Goal: Transaction & Acquisition: Purchase product/service

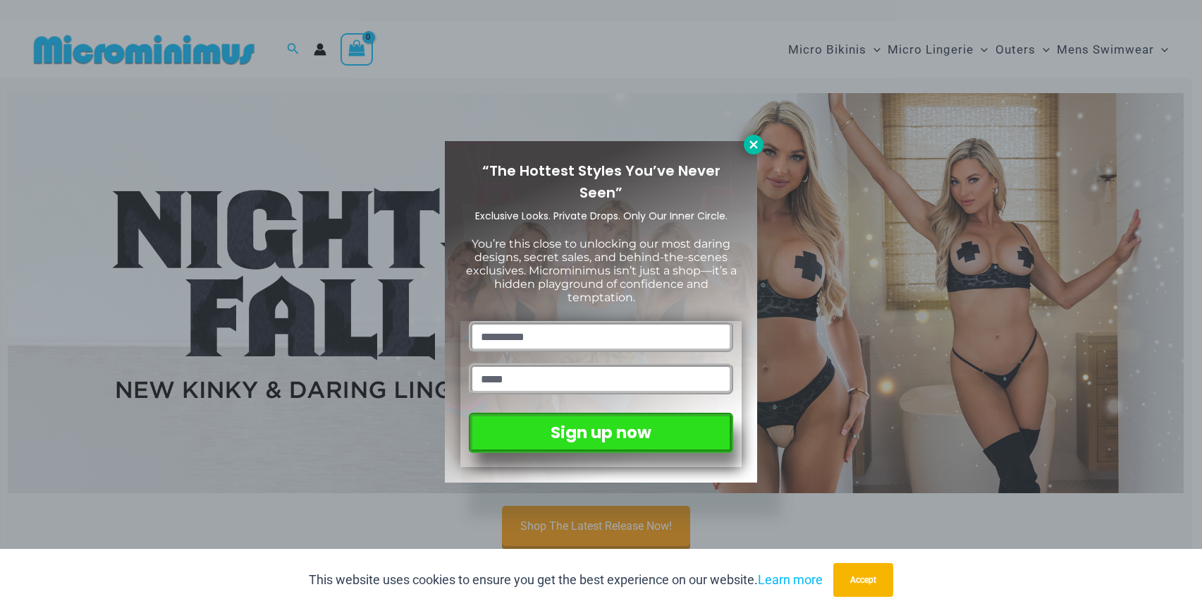
click at [760, 144] on icon at bounding box center [754, 144] width 13 height 13
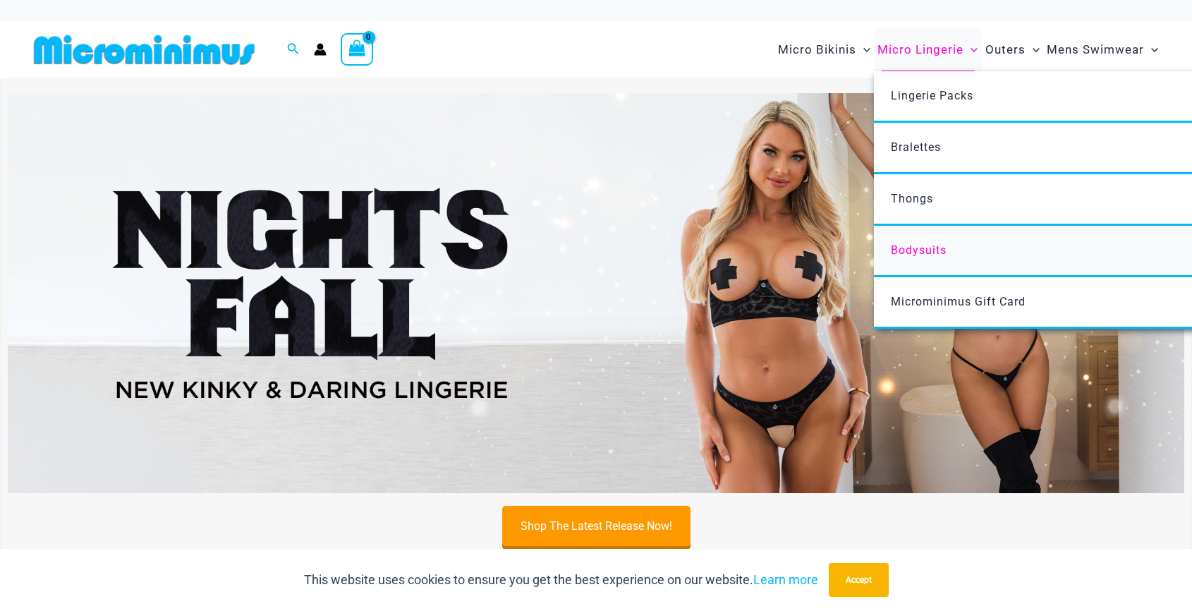
click at [920, 256] on span "Bodysuits" at bounding box center [919, 249] width 56 height 13
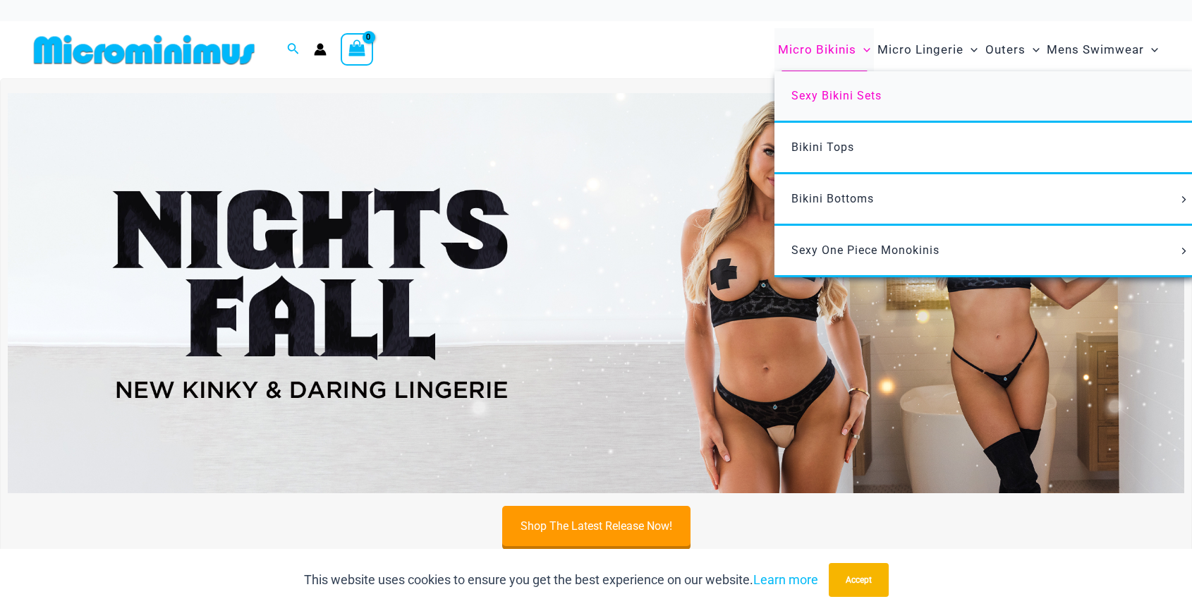
click at [867, 101] on span "Sexy Bikini Sets" at bounding box center [836, 95] width 90 height 13
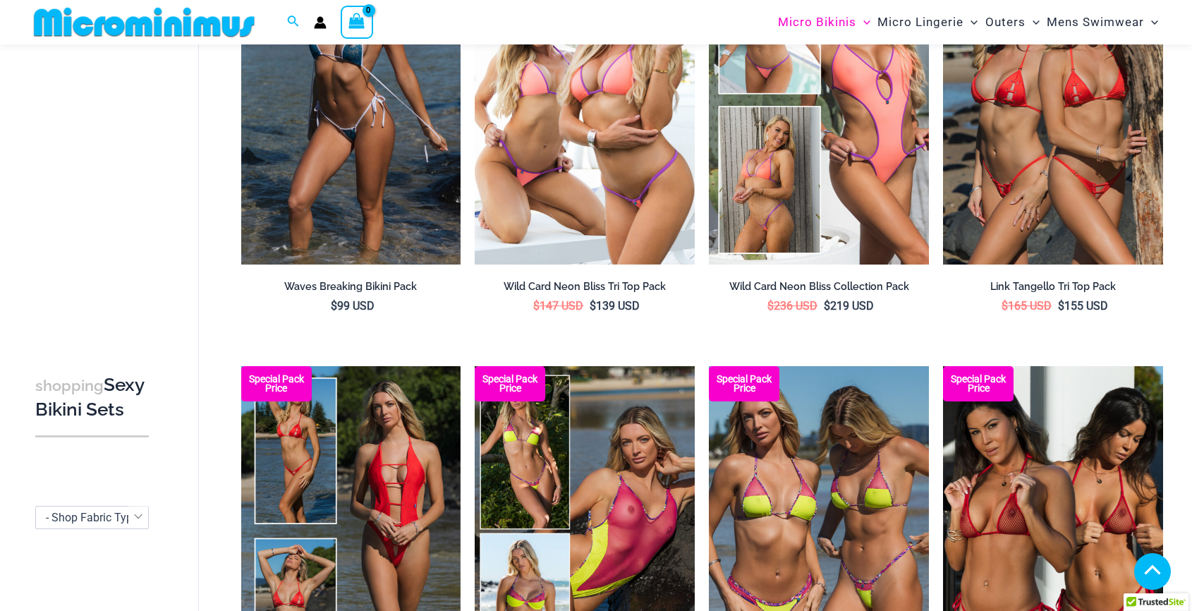
scroll to position [199, 0]
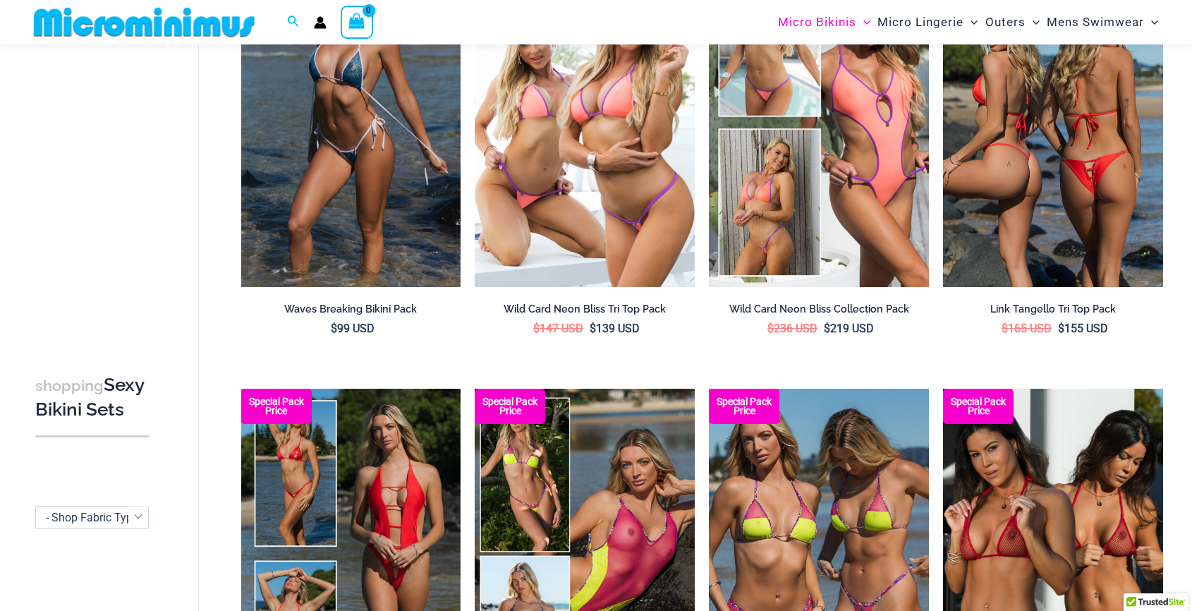
click at [1022, 186] on img at bounding box center [1053, 122] width 220 height 330
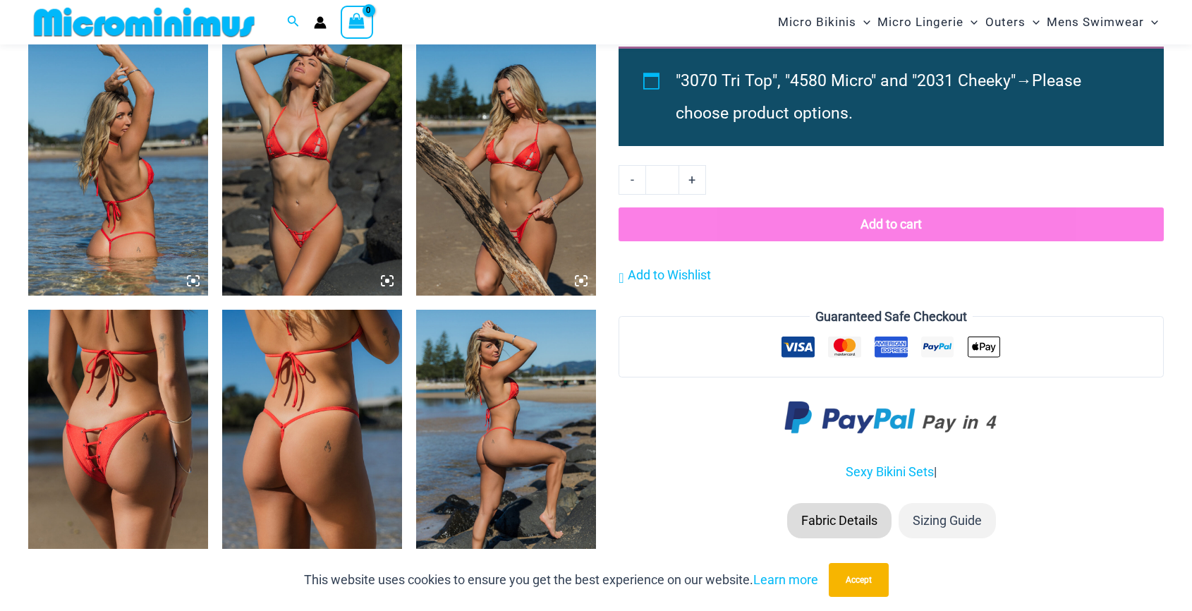
scroll to position [1468, 0]
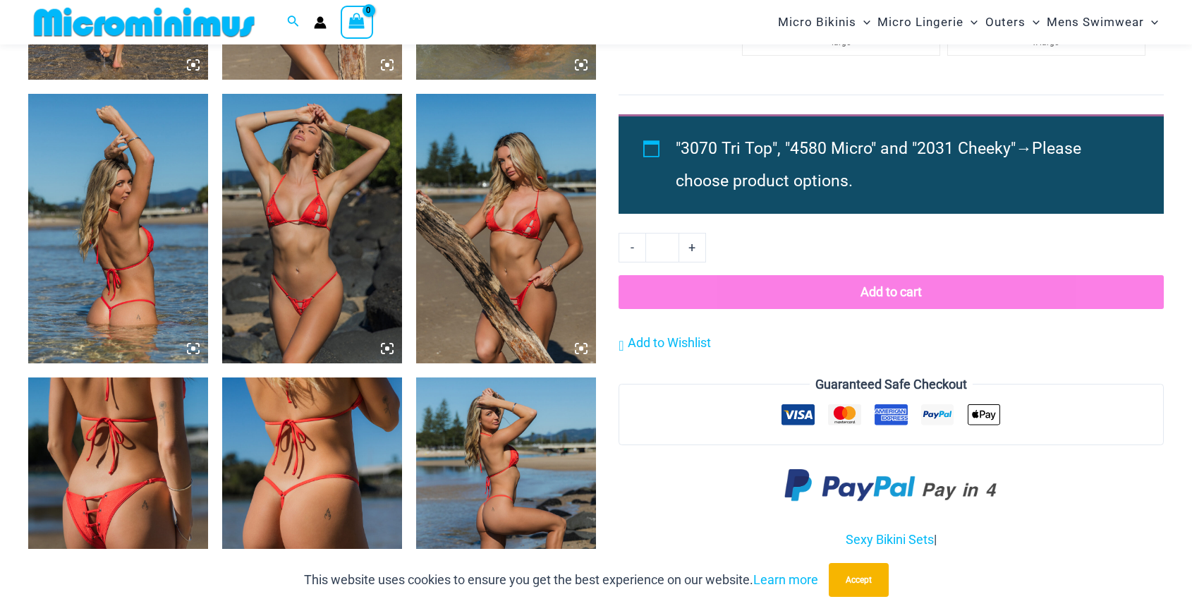
click at [340, 257] on img at bounding box center [312, 228] width 180 height 269
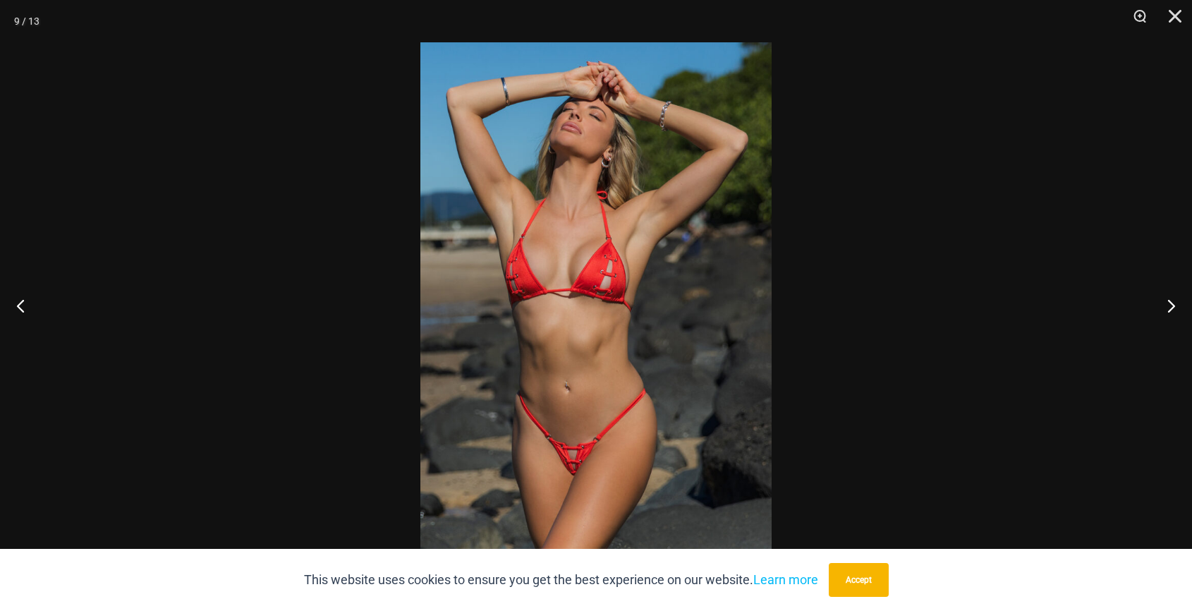
click at [601, 277] on img at bounding box center [595, 305] width 351 height 526
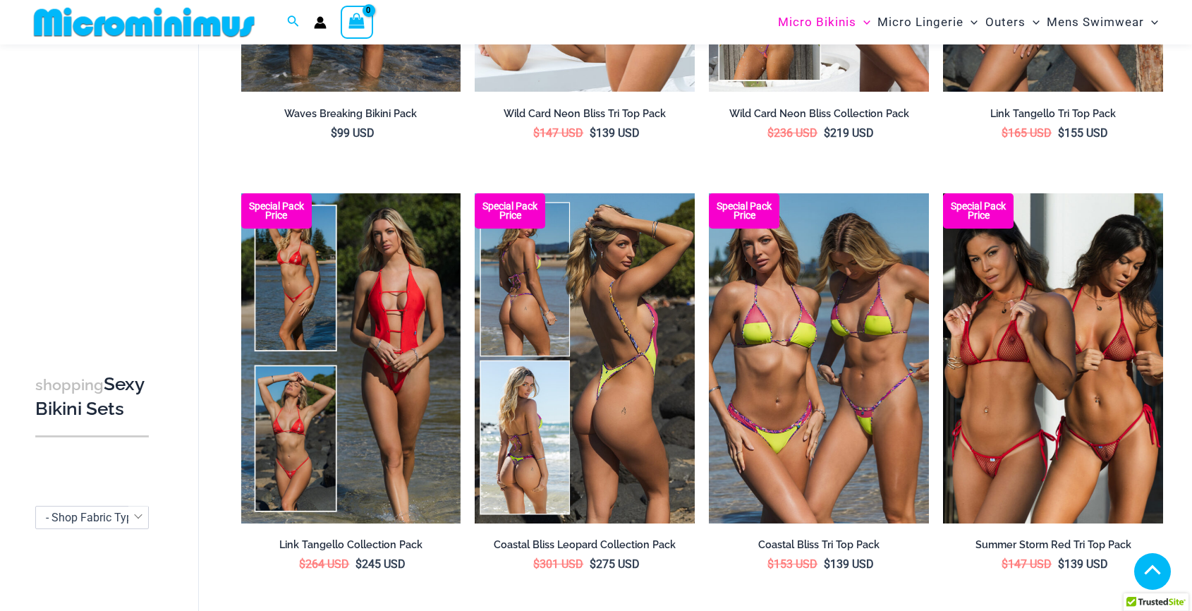
scroll to position [398, 0]
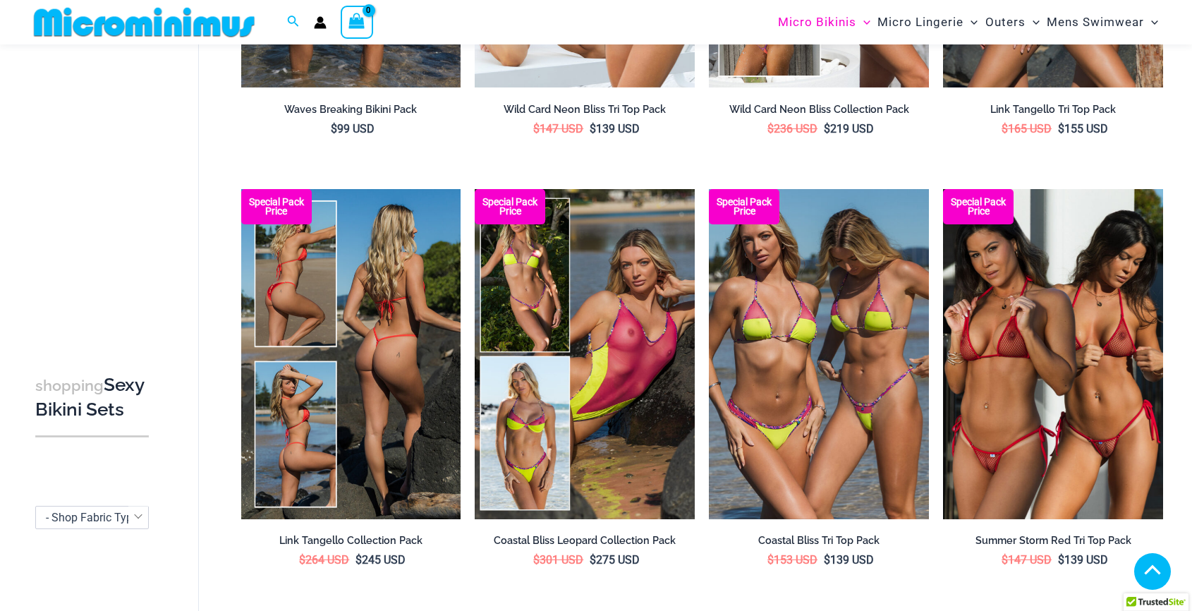
click at [394, 337] on img at bounding box center [351, 354] width 220 height 330
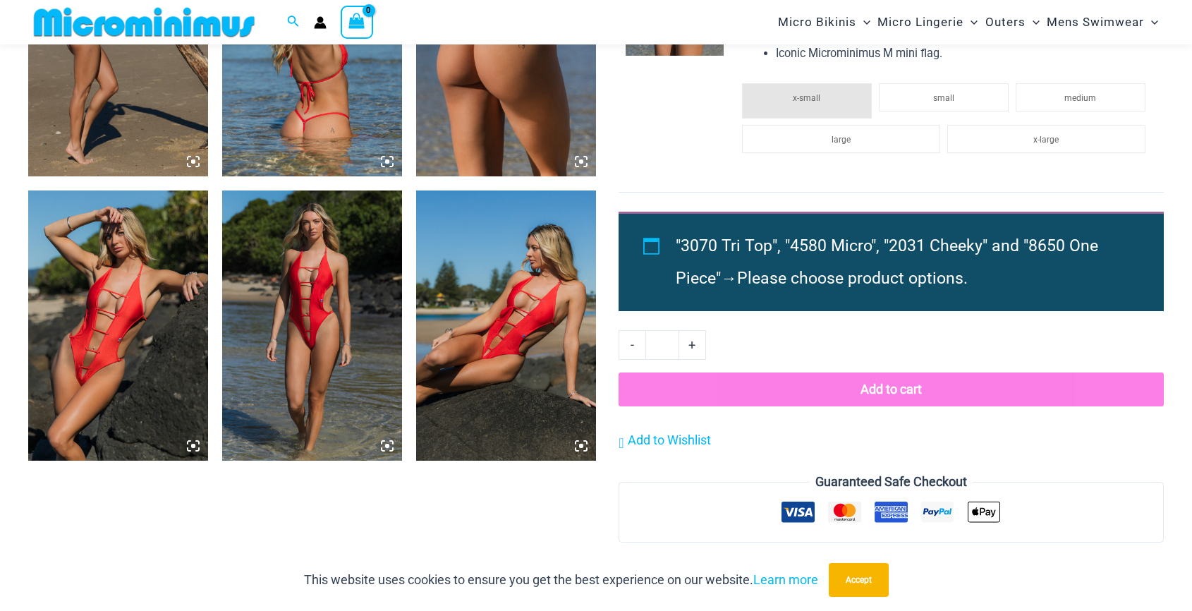
scroll to position [1679, 0]
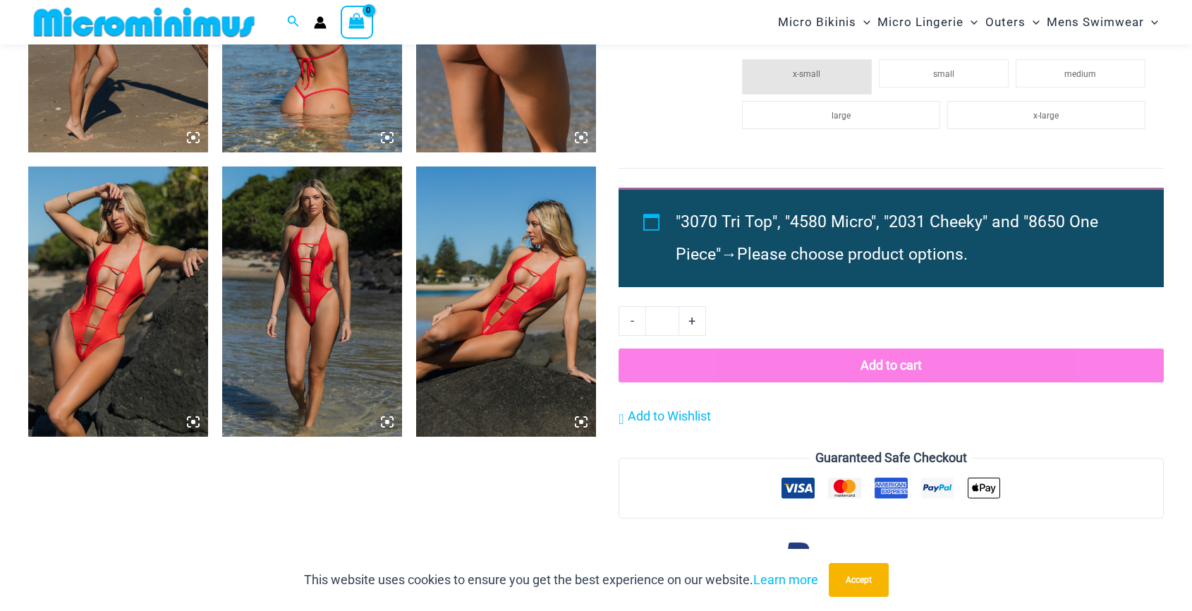
click at [334, 331] on img at bounding box center [312, 300] width 180 height 269
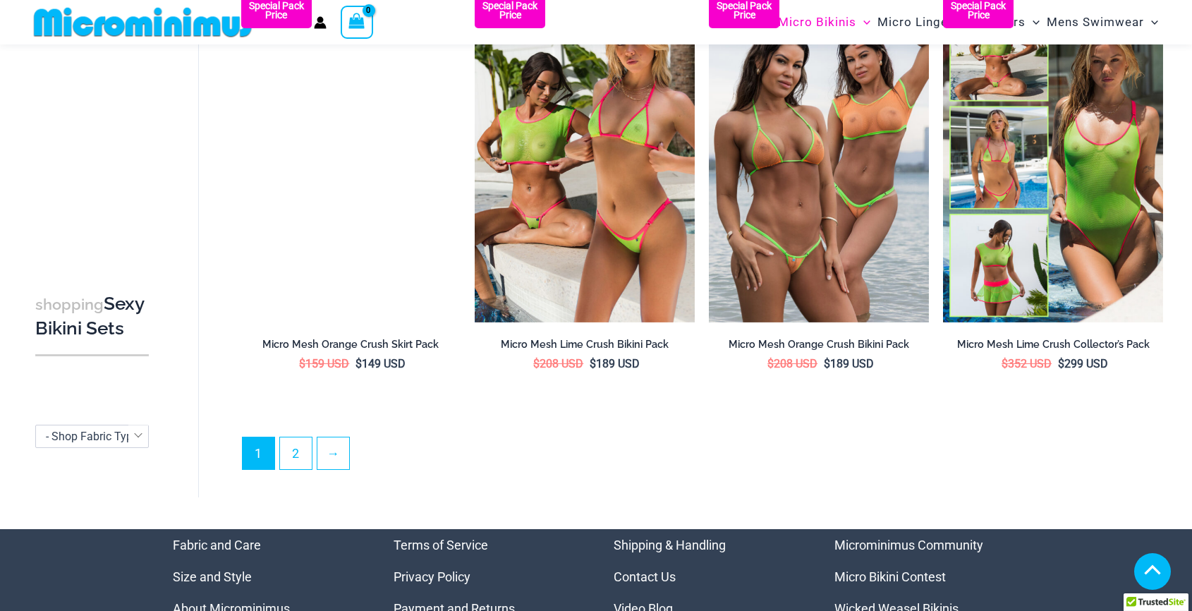
scroll to position [3417, 0]
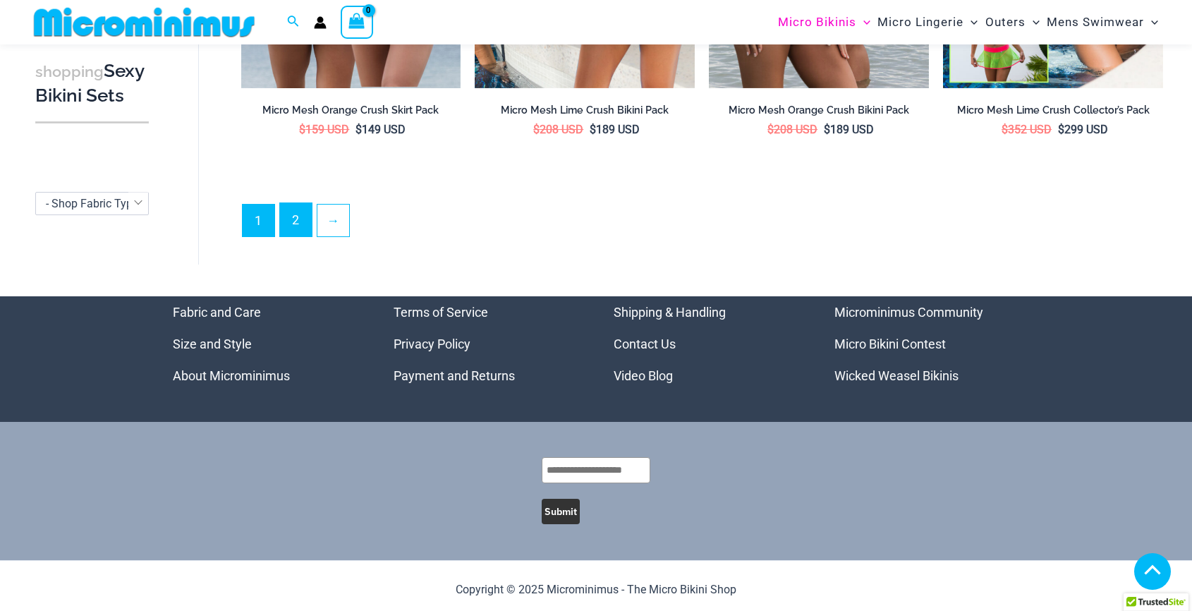
click at [300, 224] on link "2" at bounding box center [296, 219] width 32 height 33
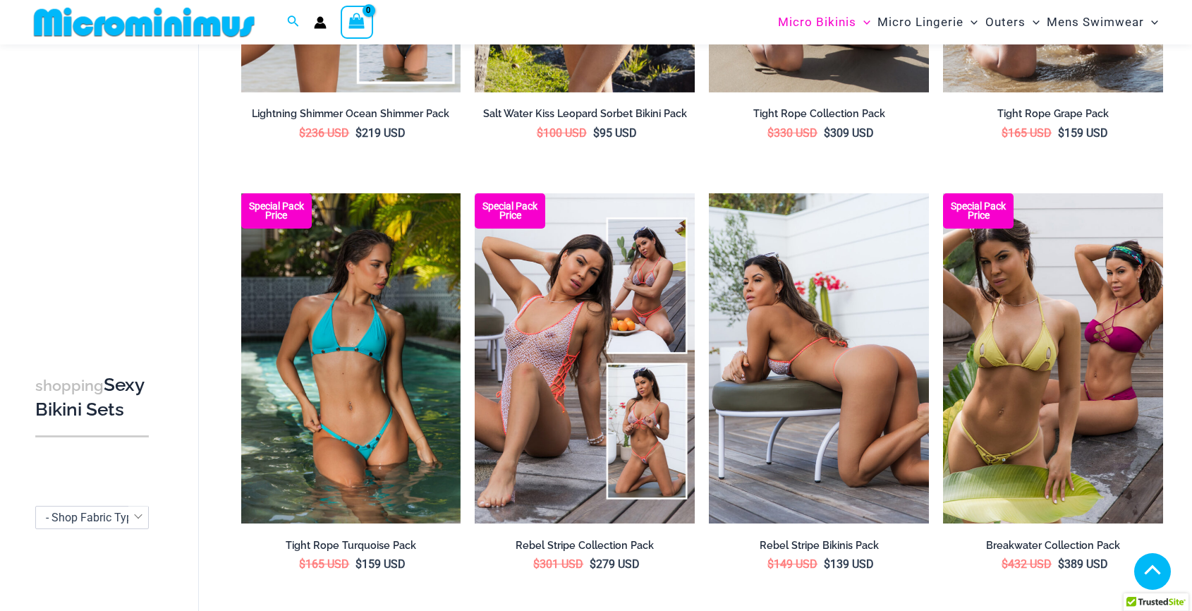
scroll to position [834, 0]
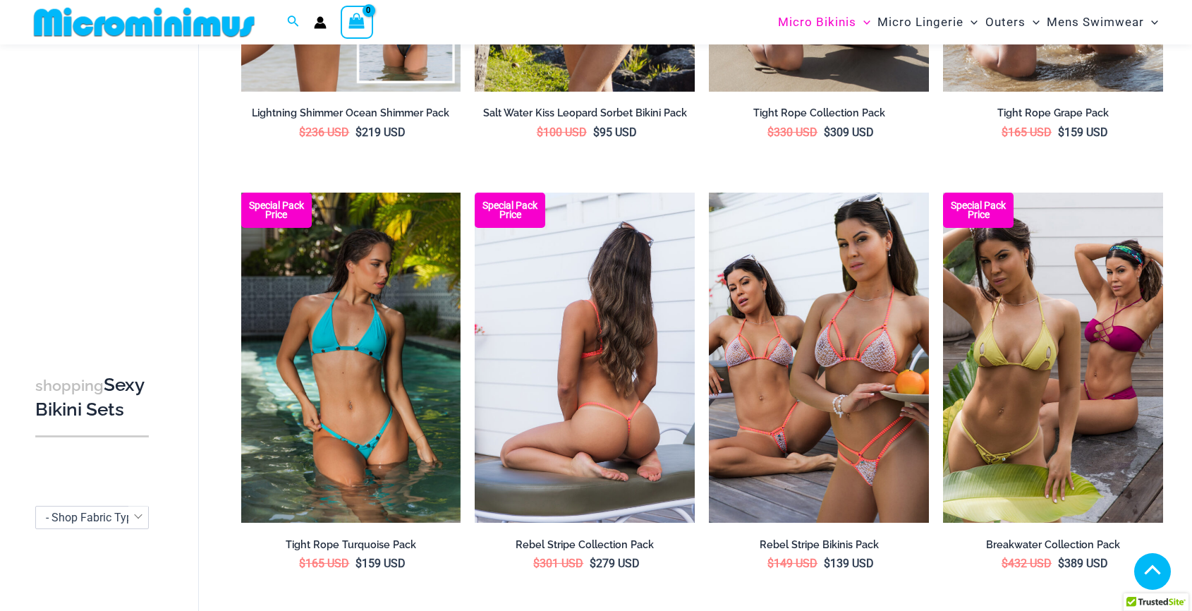
click at [584, 352] on img at bounding box center [585, 358] width 220 height 330
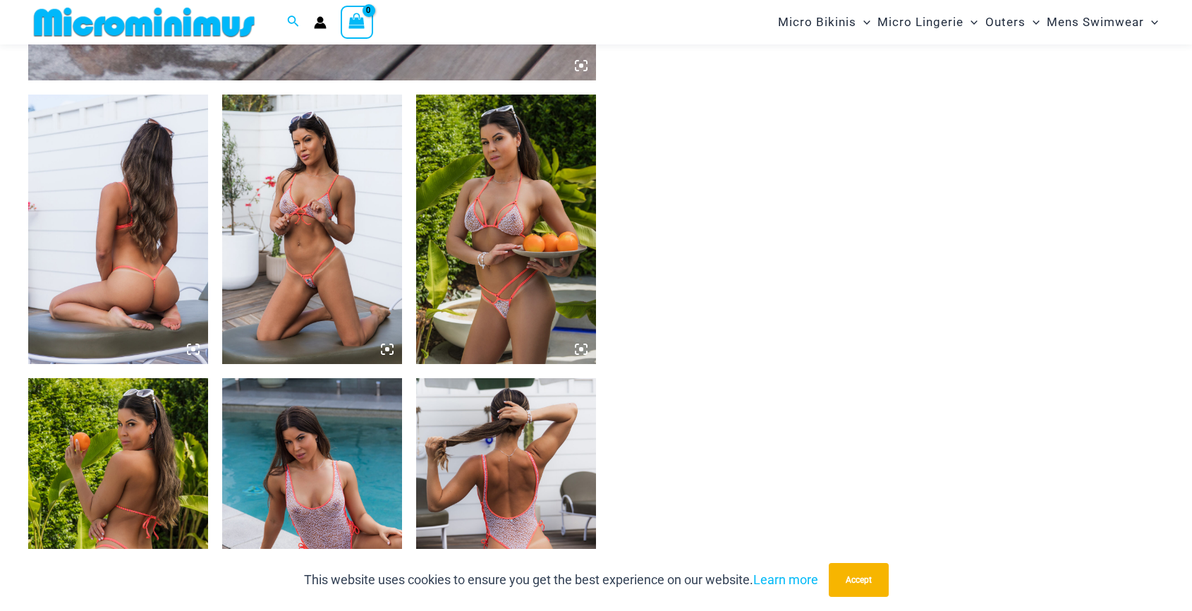
scroll to position [1044, 0]
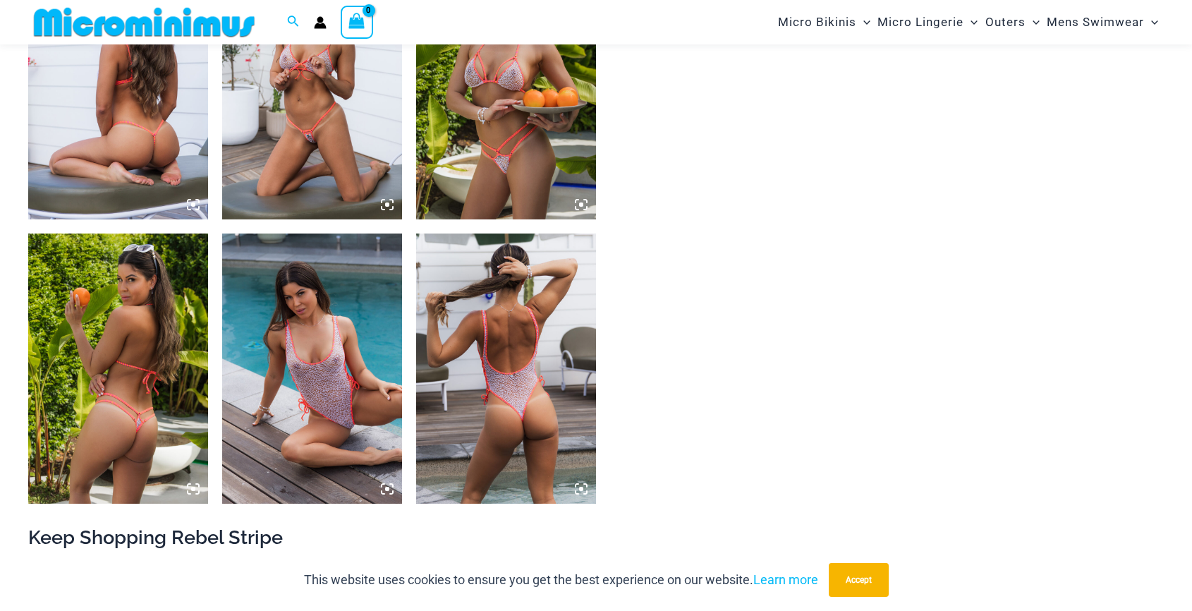
click at [325, 421] on img at bounding box center [312, 367] width 180 height 269
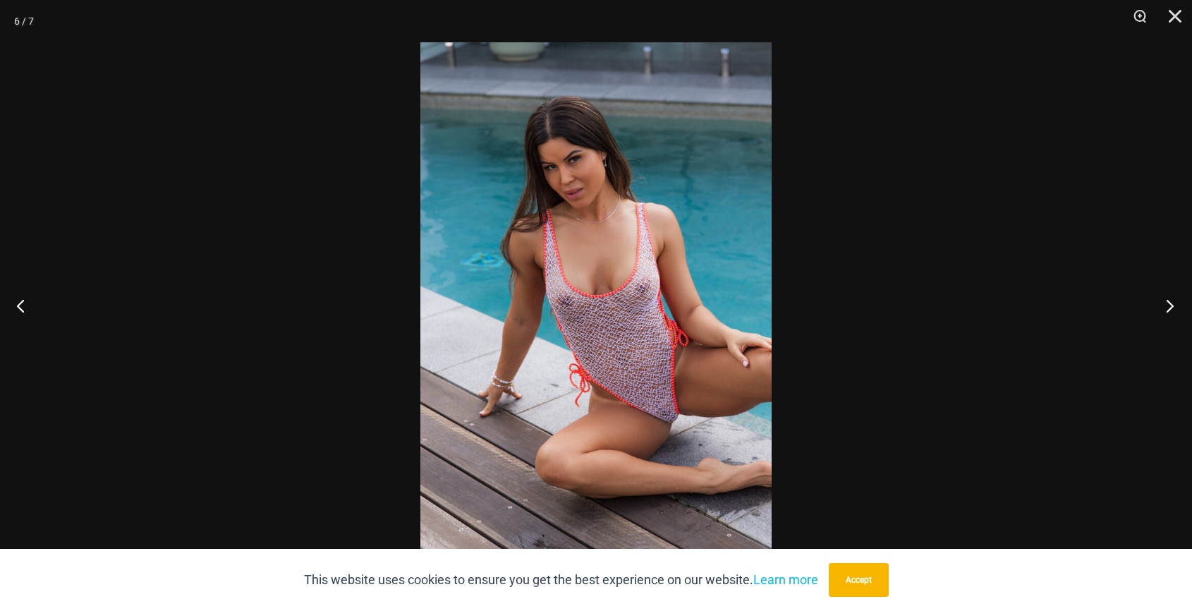
click at [1174, 303] on button "Next" at bounding box center [1165, 305] width 53 height 71
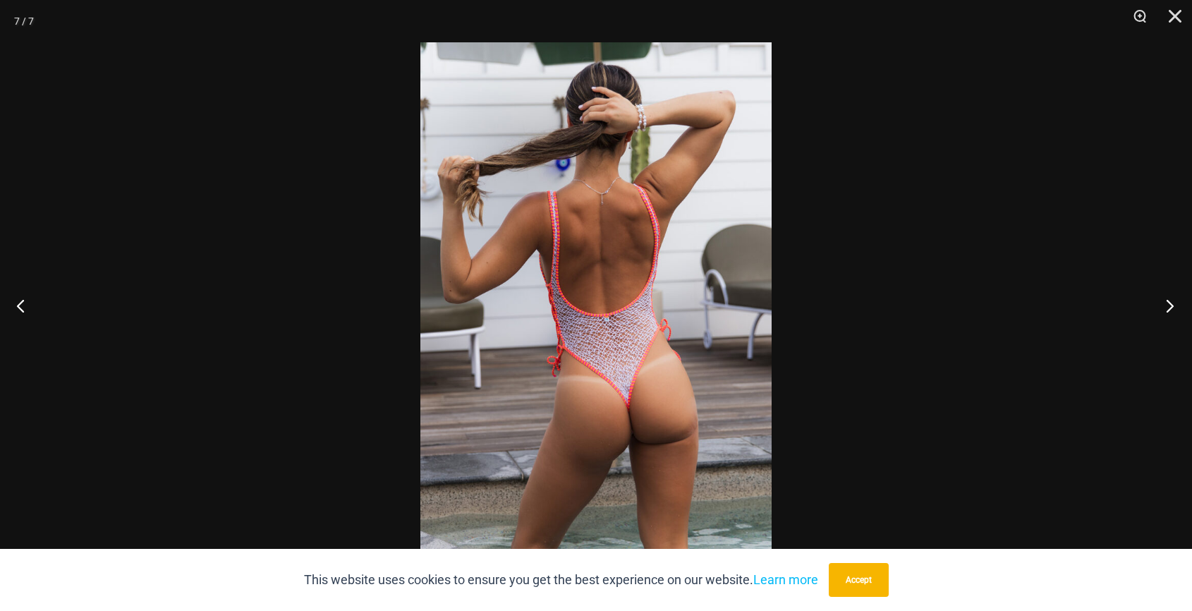
click at [1174, 303] on button "Next" at bounding box center [1165, 305] width 53 height 71
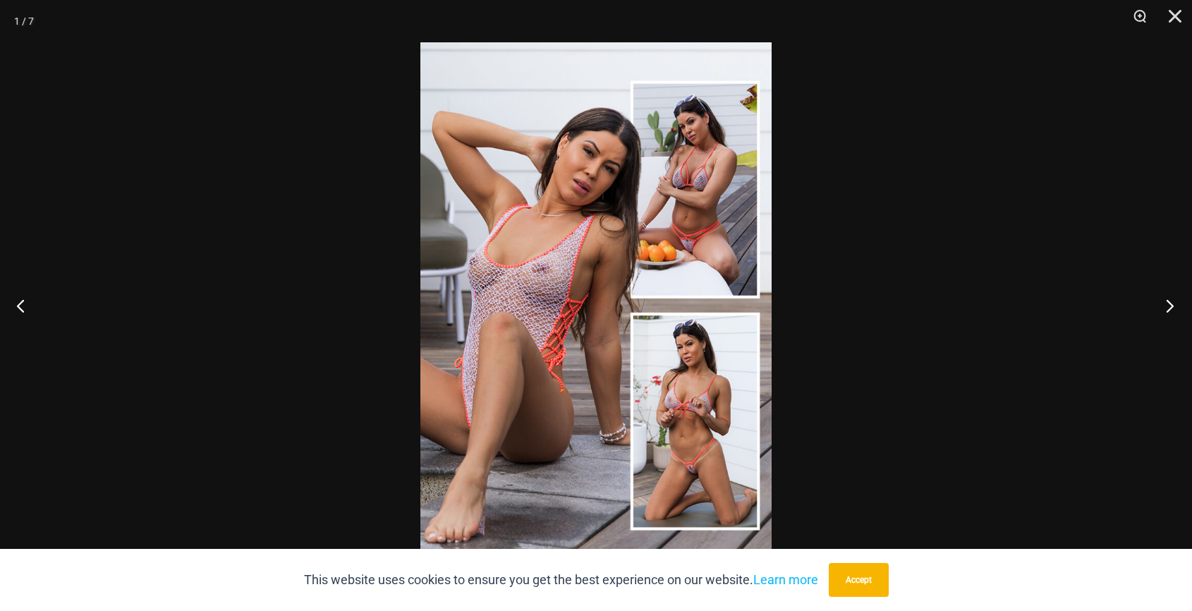
click at [1174, 303] on button "Next" at bounding box center [1165, 305] width 53 height 71
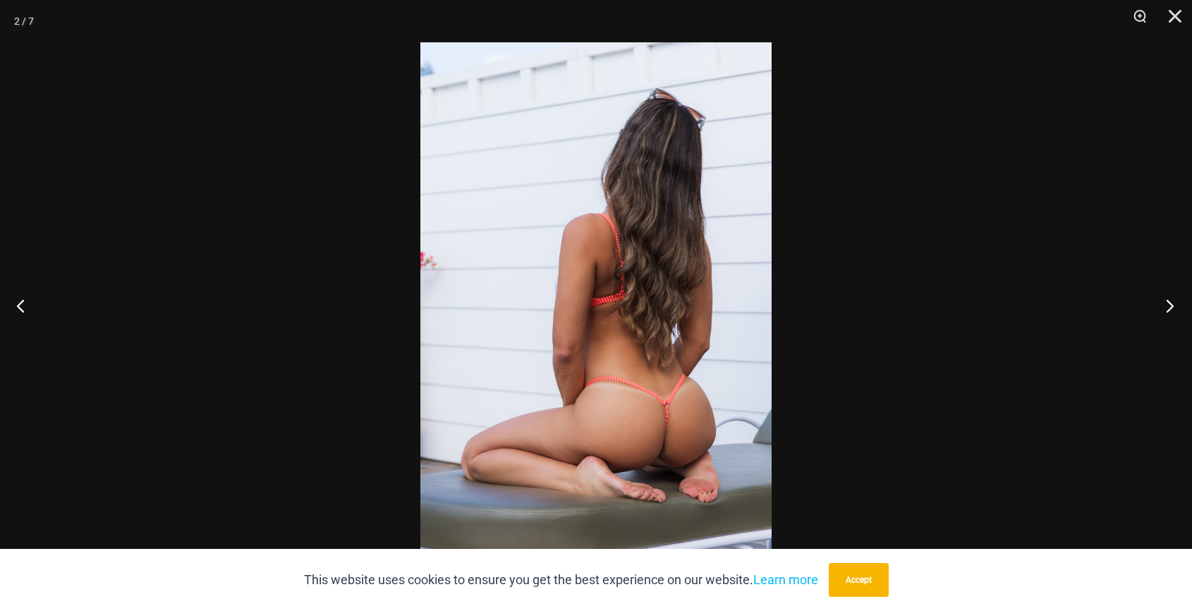
click at [1174, 303] on button "Next" at bounding box center [1165, 305] width 53 height 71
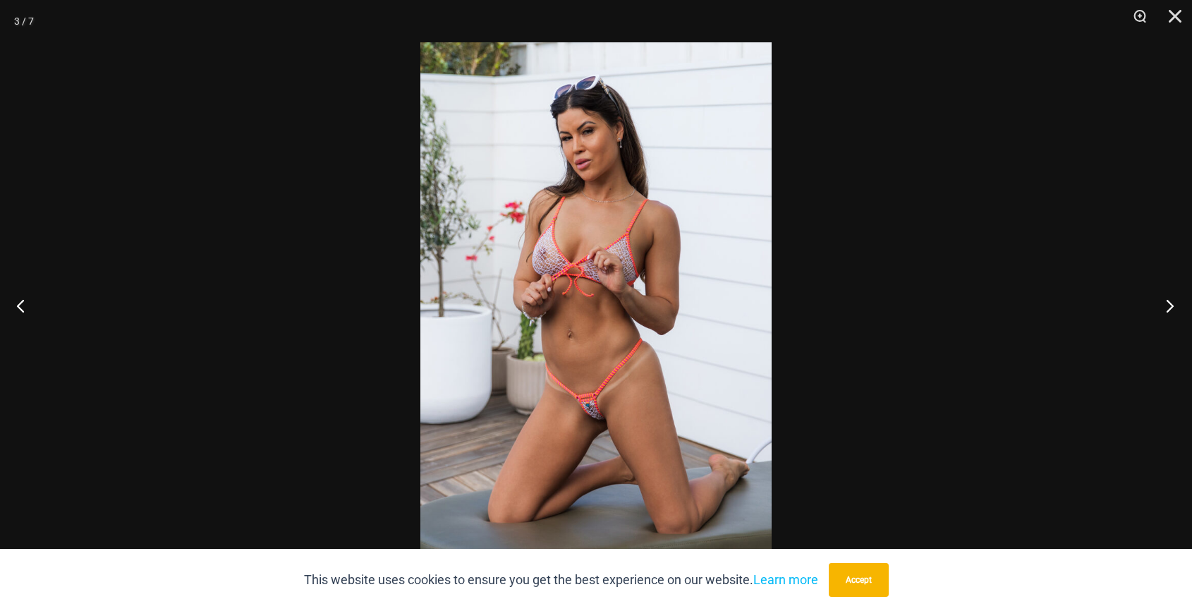
click at [1174, 304] on button "Next" at bounding box center [1165, 305] width 53 height 71
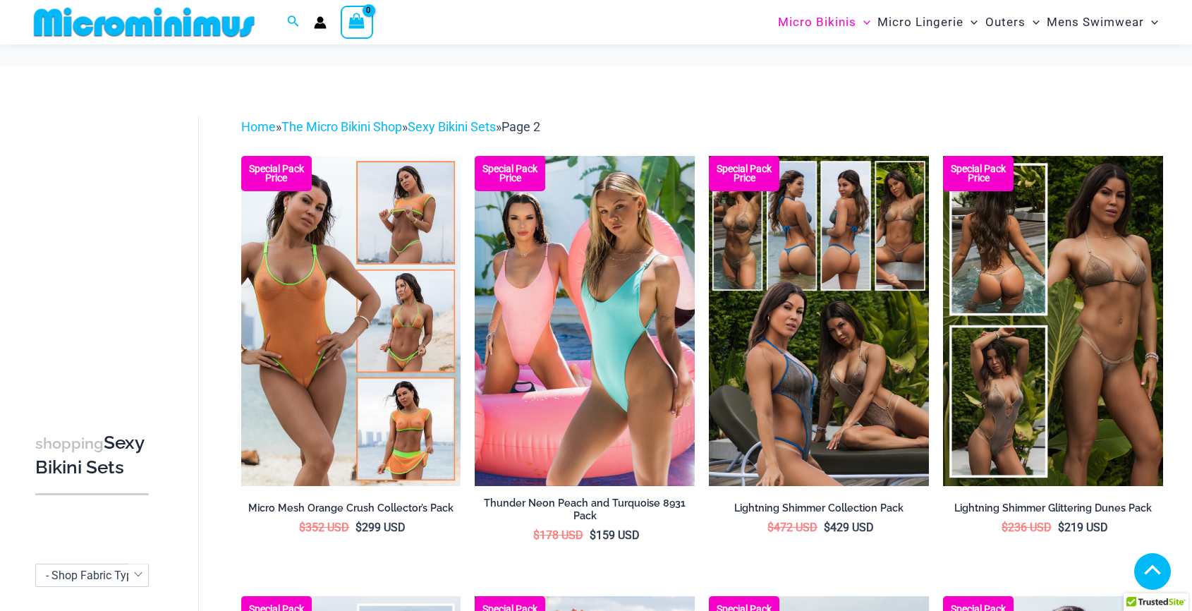
scroll to position [818, 0]
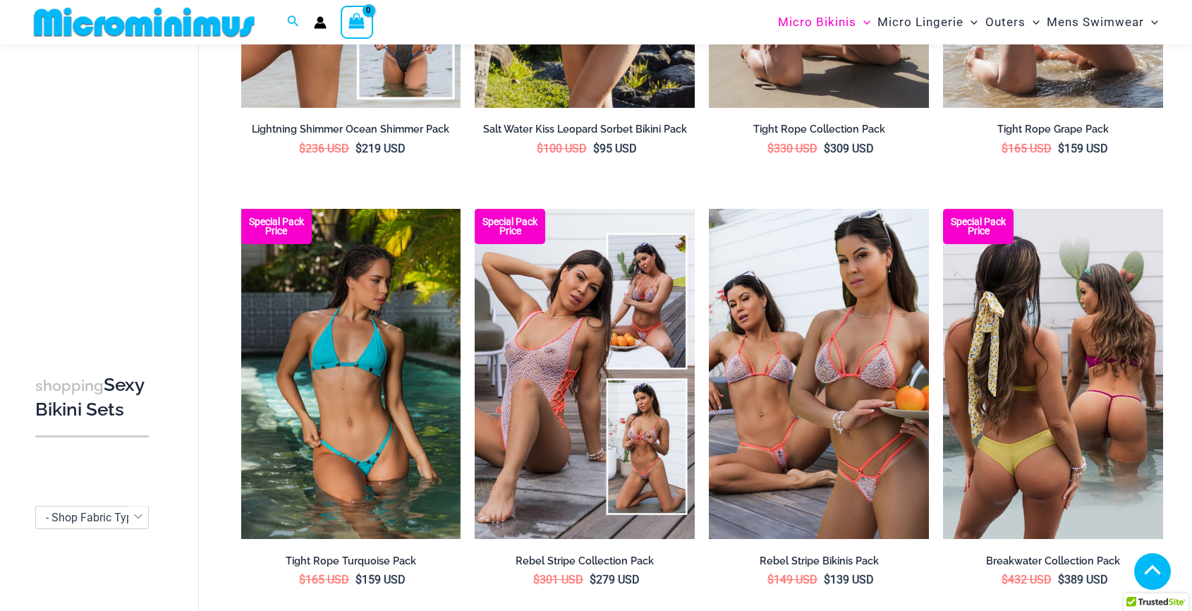
click at [1069, 413] on img at bounding box center [1053, 374] width 220 height 330
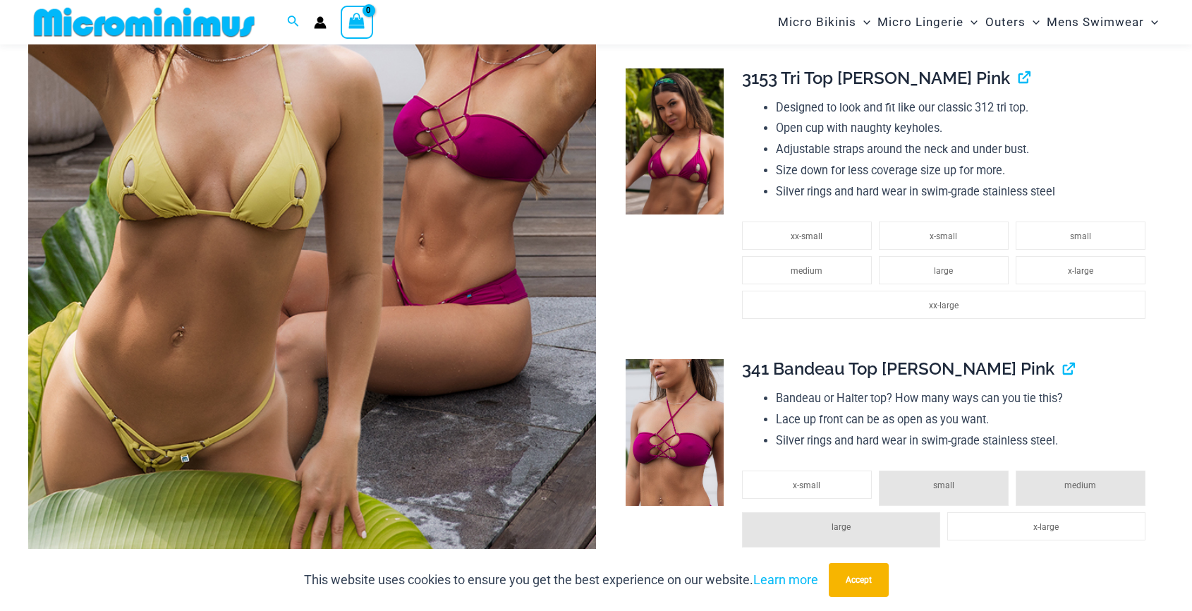
scroll to position [480, 0]
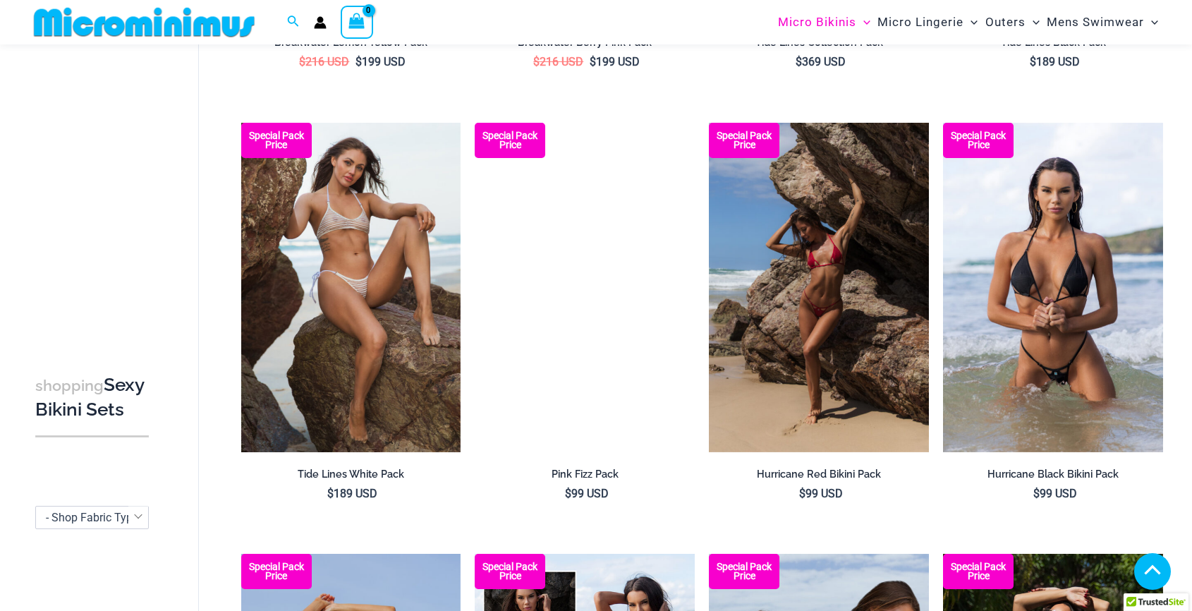
scroll to position [2091, 0]
